Goal: Browse casually

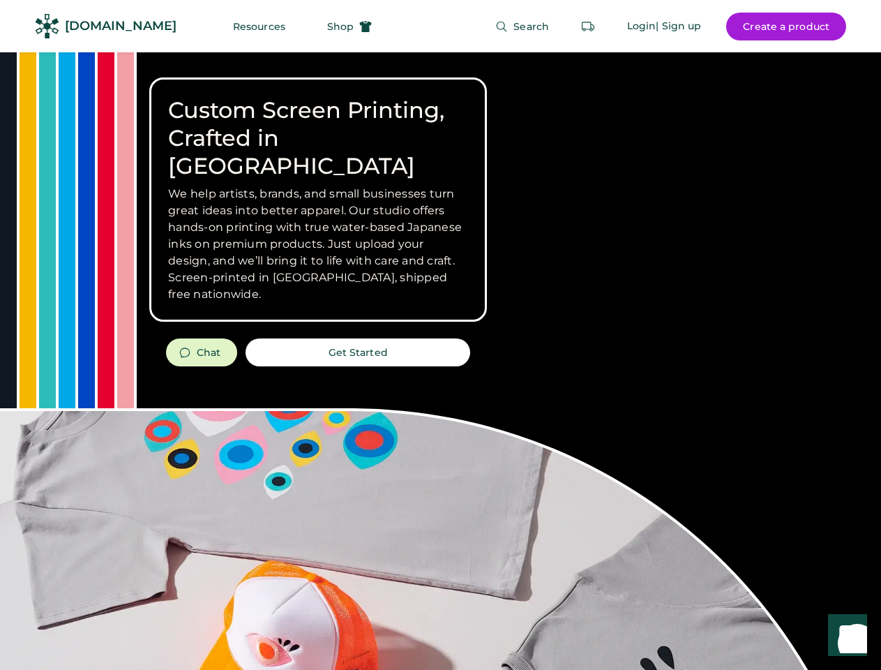
click at [440, 335] on div "Custom Screen Printing, Crafted in [GEOGRAPHIC_DATA] We help artists, brands, a…" at bounding box center [440, 495] width 881 height 886
click at [440, 361] on div "Custom Screen Printing, Crafted in [GEOGRAPHIC_DATA] We help artists, brands, a…" at bounding box center [440, 495] width 881 height 886
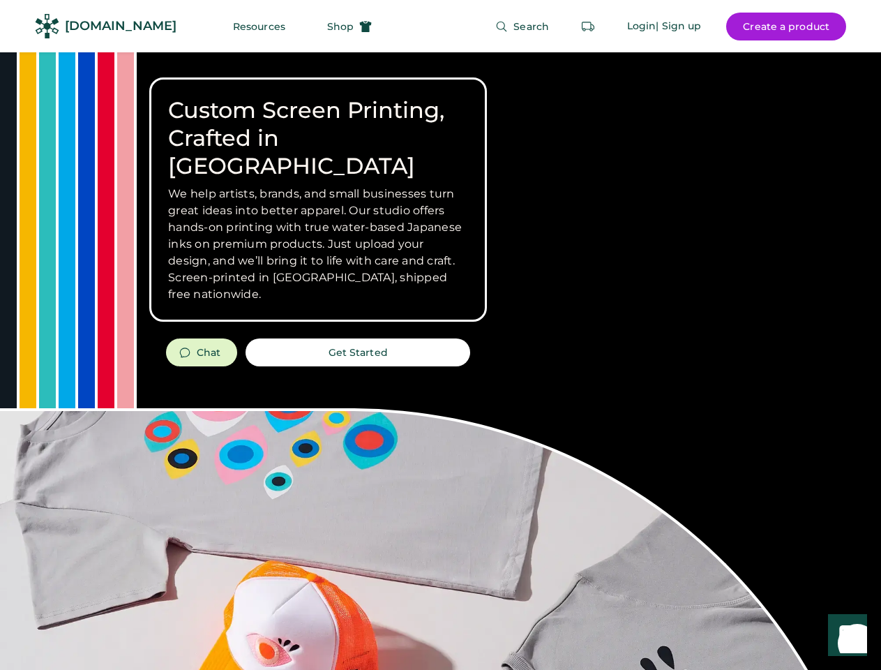
click at [440, 361] on div "Custom Screen Printing, Crafted in [GEOGRAPHIC_DATA] We help artists, brands, a…" at bounding box center [440, 495] width 881 height 886
click at [318, 200] on h3 "We help artists, brands, and small businesses turn great ideas into better appa…" at bounding box center [318, 244] width 300 height 117
click at [318, 186] on h3 "We help artists, brands, and small businesses turn great ideas into better appa…" at bounding box center [318, 244] width 300 height 117
click at [318, 124] on h1 "Custom Screen Printing, Crafted in [GEOGRAPHIC_DATA]" at bounding box center [318, 138] width 300 height 84
